Goal: Transaction & Acquisition: Purchase product/service

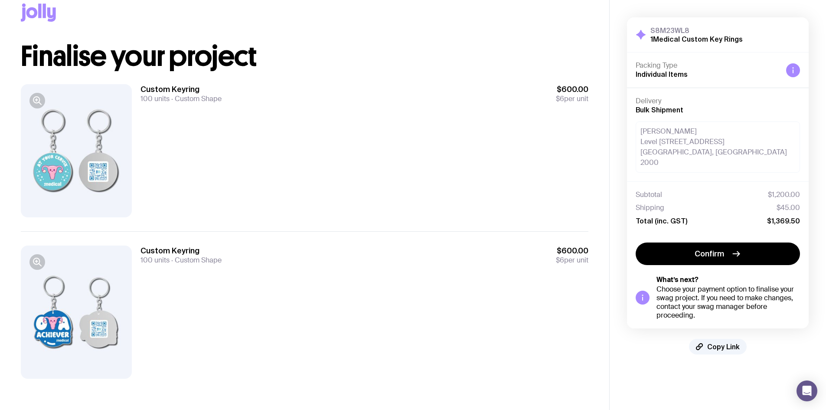
click at [69, 143] on div at bounding box center [76, 150] width 111 height 133
click at [39, 92] on div at bounding box center [76, 150] width 111 height 133
click at [39, 98] on icon "button" at bounding box center [36, 100] width 6 height 6
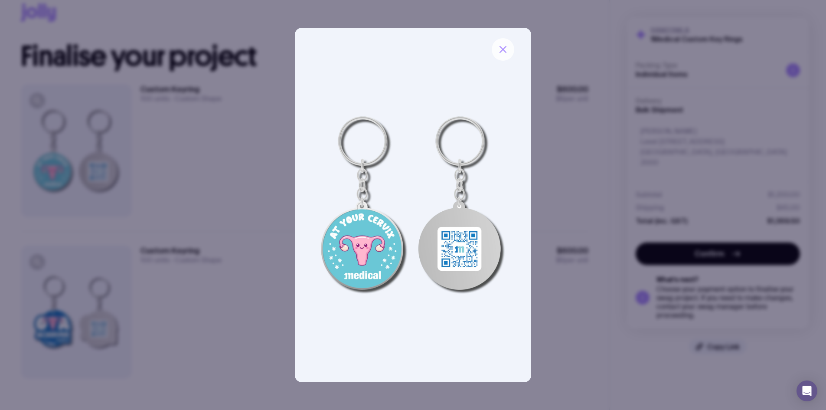
click at [503, 53] on icon "button" at bounding box center [503, 49] width 10 height 10
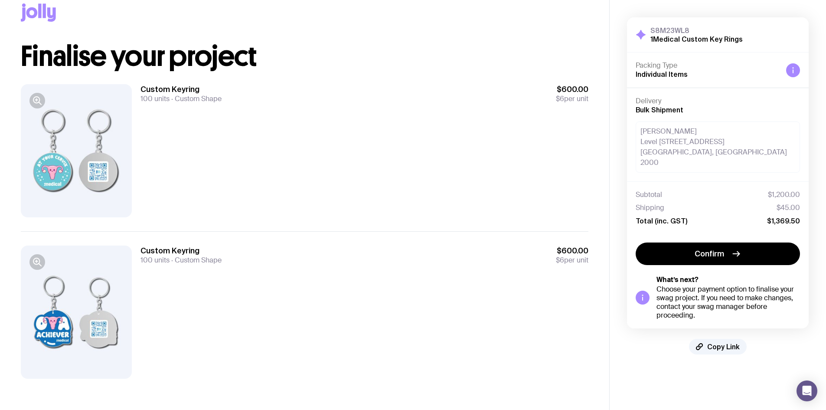
click at [34, 253] on div at bounding box center [76, 311] width 111 height 133
click at [37, 261] on icon "button" at bounding box center [37, 261] width 2 height 0
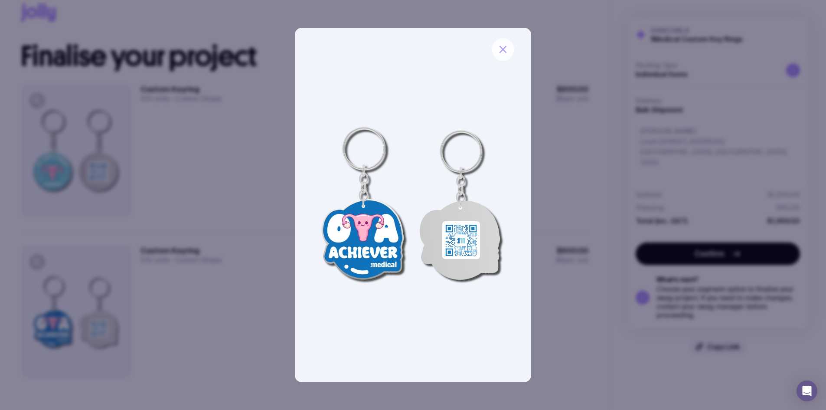
click at [498, 48] on icon "button" at bounding box center [503, 49] width 10 height 10
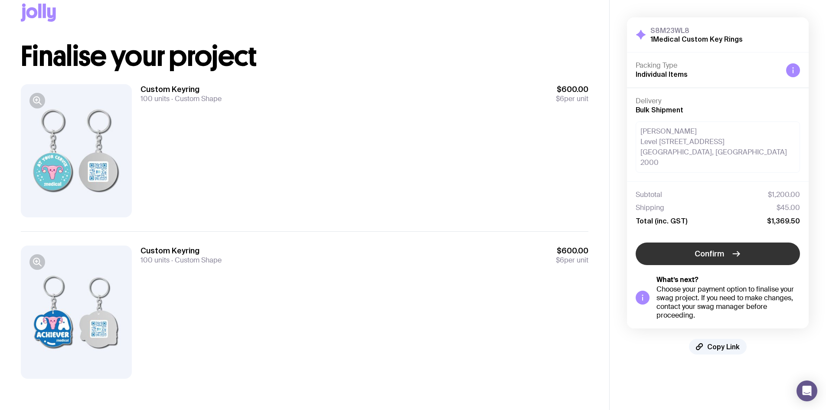
click at [706, 248] on span "Confirm" at bounding box center [708, 253] width 29 height 10
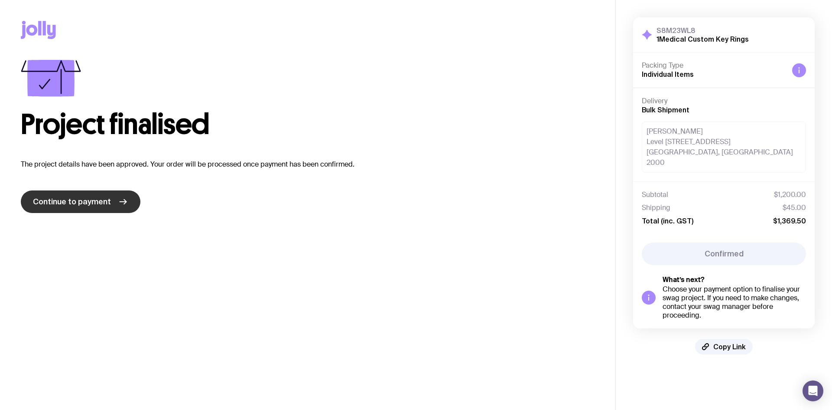
drag, startPoint x: 107, startPoint y: 203, endPoint x: 130, endPoint y: 199, distance: 23.7
click at [107, 203] on span "Continue to payment" at bounding box center [72, 201] width 78 height 10
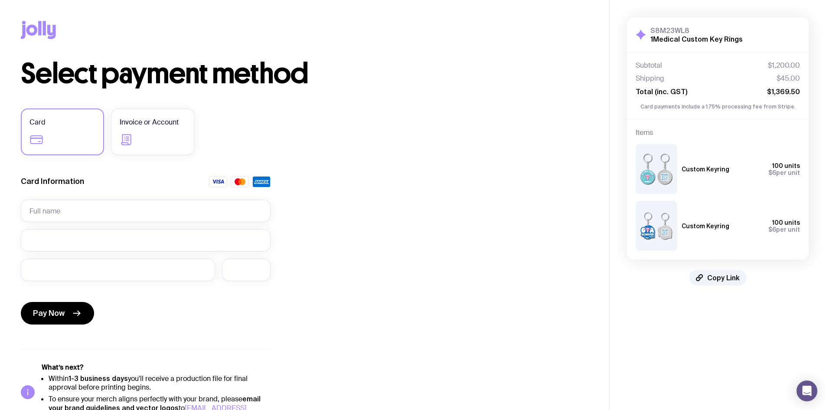
scroll to position [20, 0]
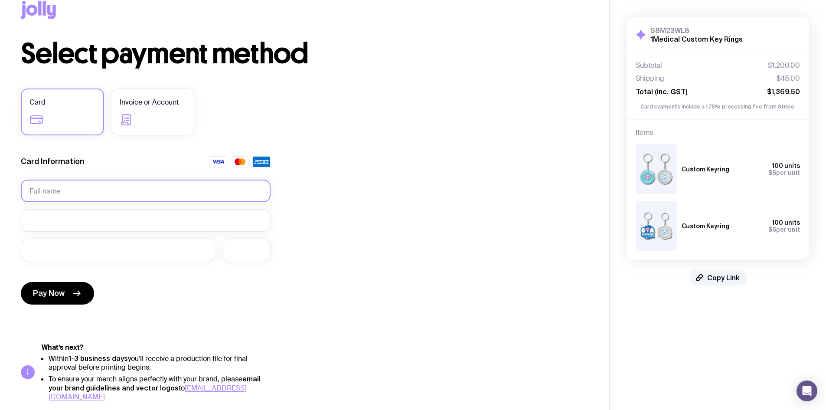
click at [134, 189] on input "text" at bounding box center [146, 190] width 250 height 23
type input "[PERSON_NAME]"
click at [113, 288] on div "Pay Now" at bounding box center [146, 288] width 250 height 40
click at [61, 290] on span "Pay Now" at bounding box center [49, 293] width 32 height 10
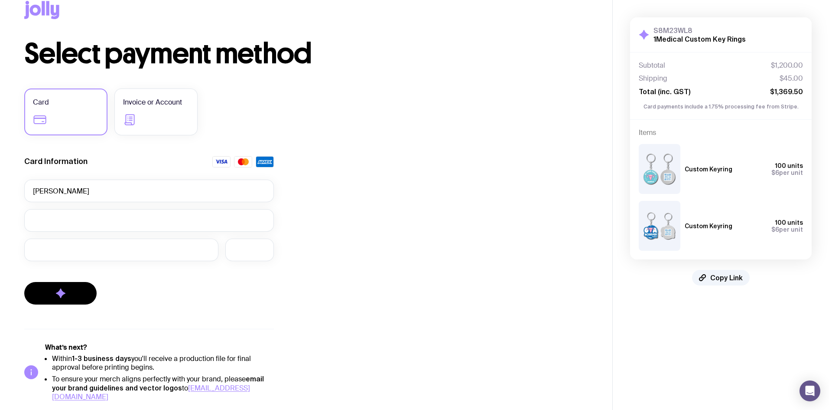
scroll to position [0, 0]
